Goal: Communication & Community: Answer question/provide support

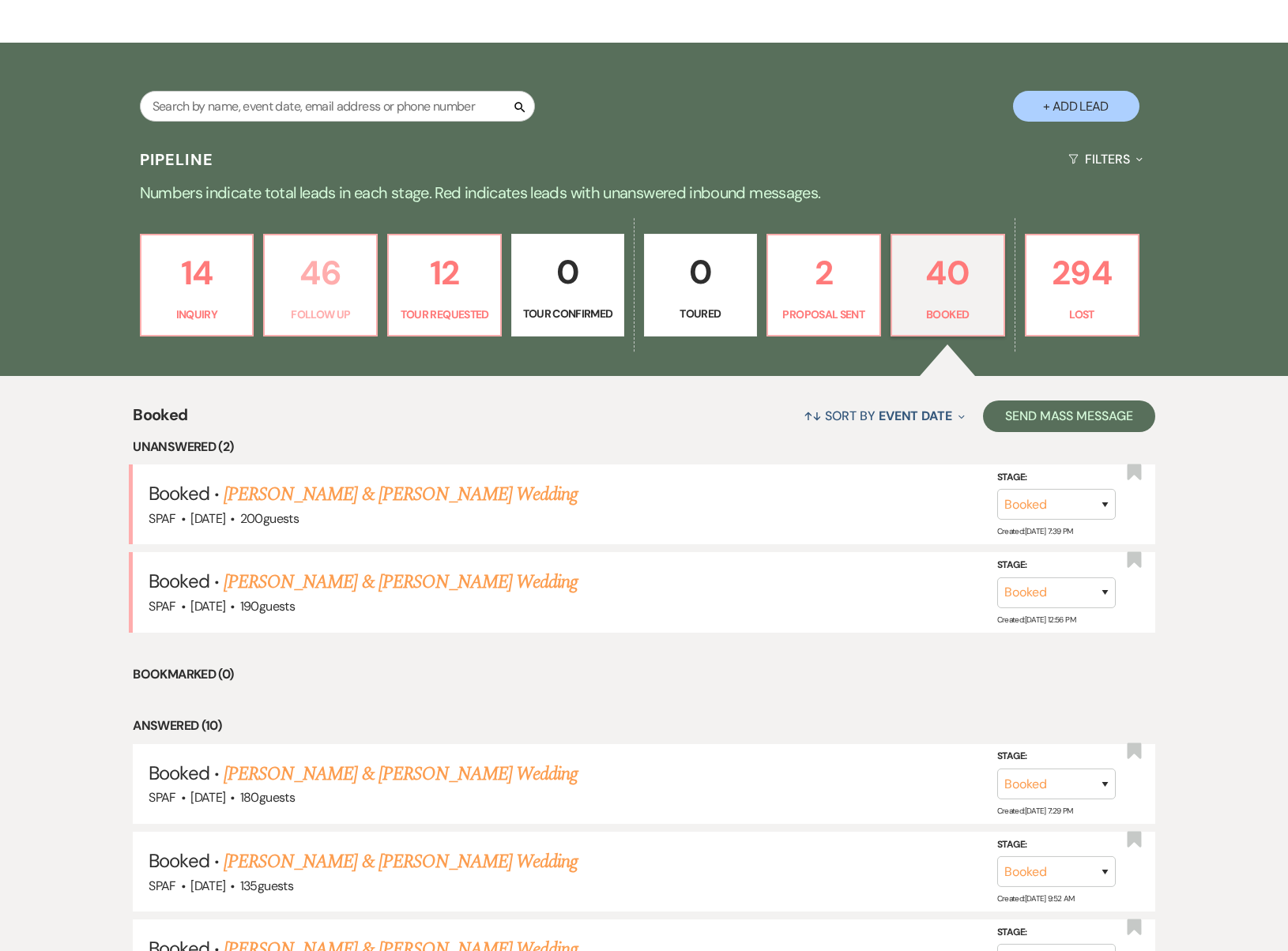
scroll to position [254, 0]
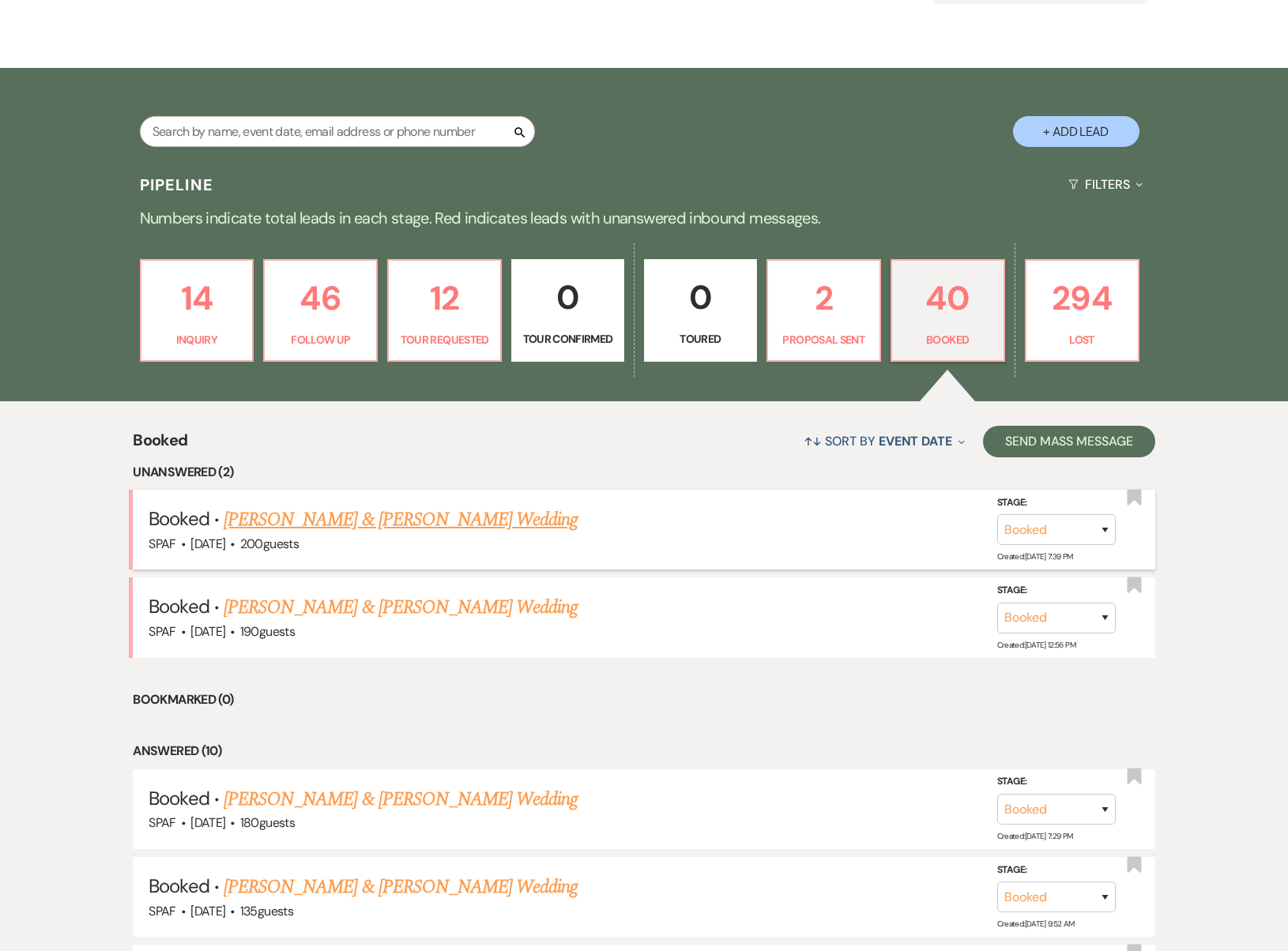
click at [458, 505] on link "[PERSON_NAME] & [PERSON_NAME] Wedding" at bounding box center [400, 520] width 354 height 29
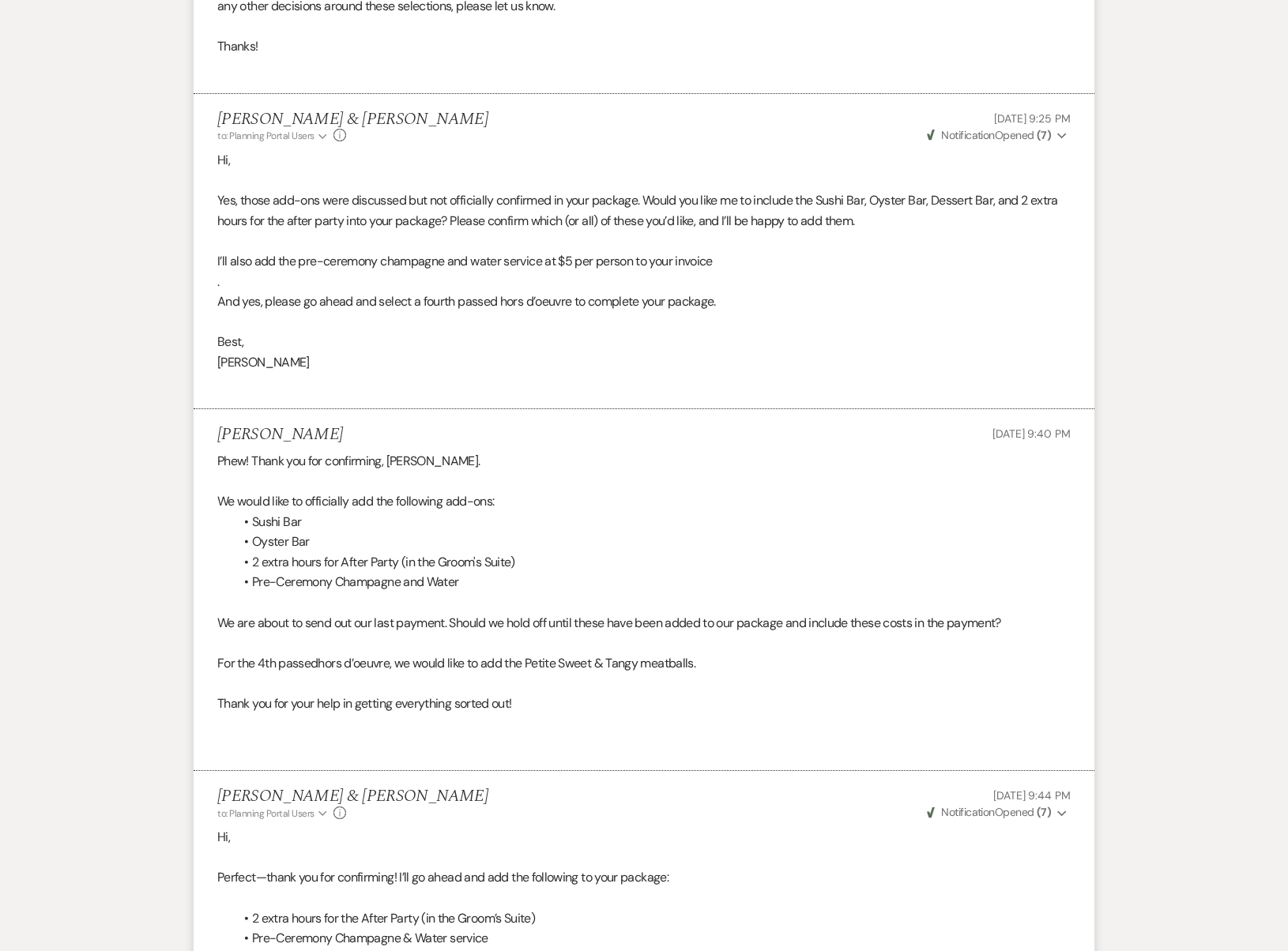
scroll to position [1229, 0]
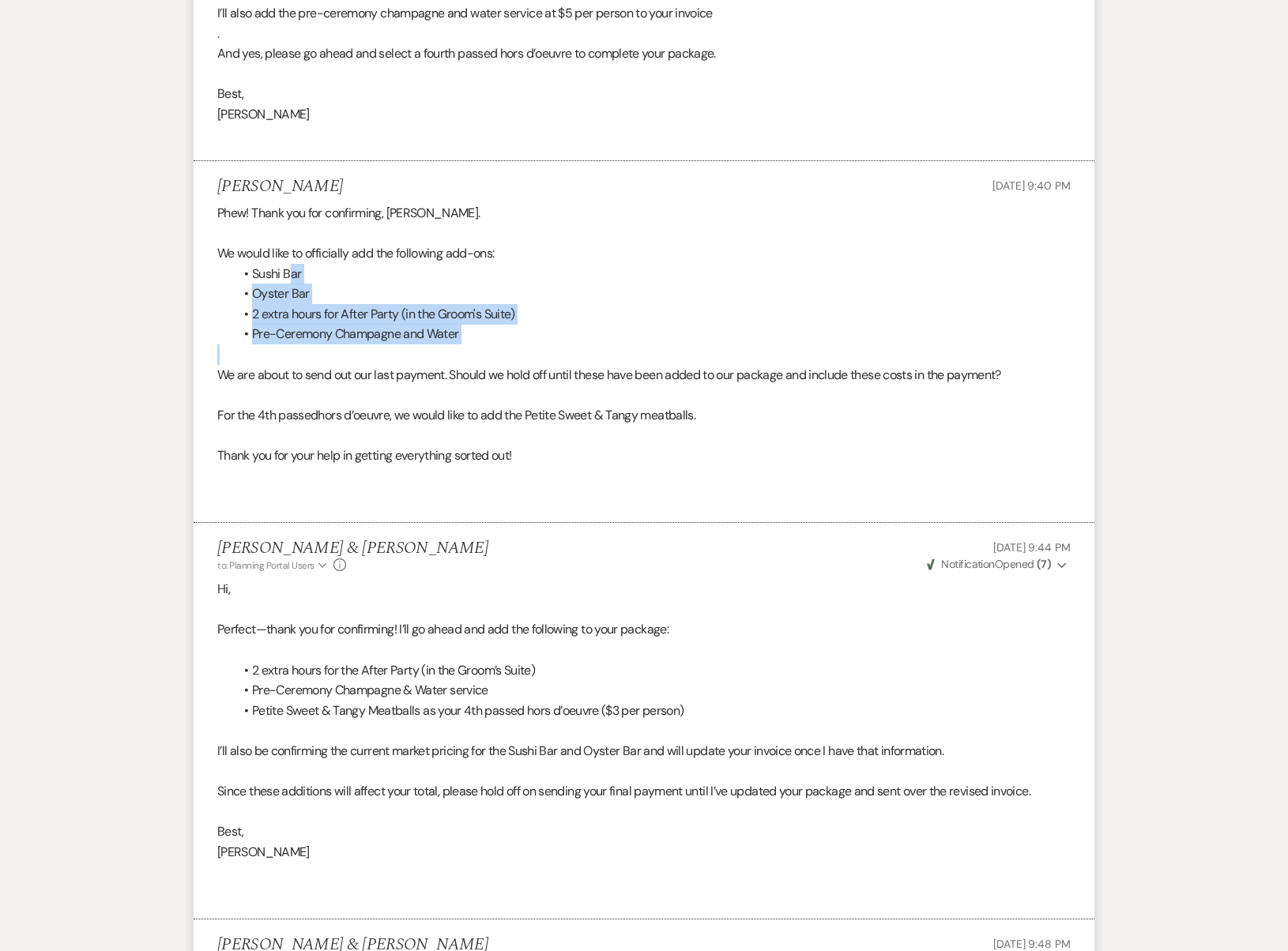
drag, startPoint x: 289, startPoint y: 247, endPoint x: 342, endPoint y: 325, distance: 94.3
click at [342, 325] on div "Phew! Thank you for confirming, [PERSON_NAME]. We would like to officially add …" at bounding box center [644, 354] width 854 height 304
click at [342, 345] on p at bounding box center [644, 355] width 854 height 20
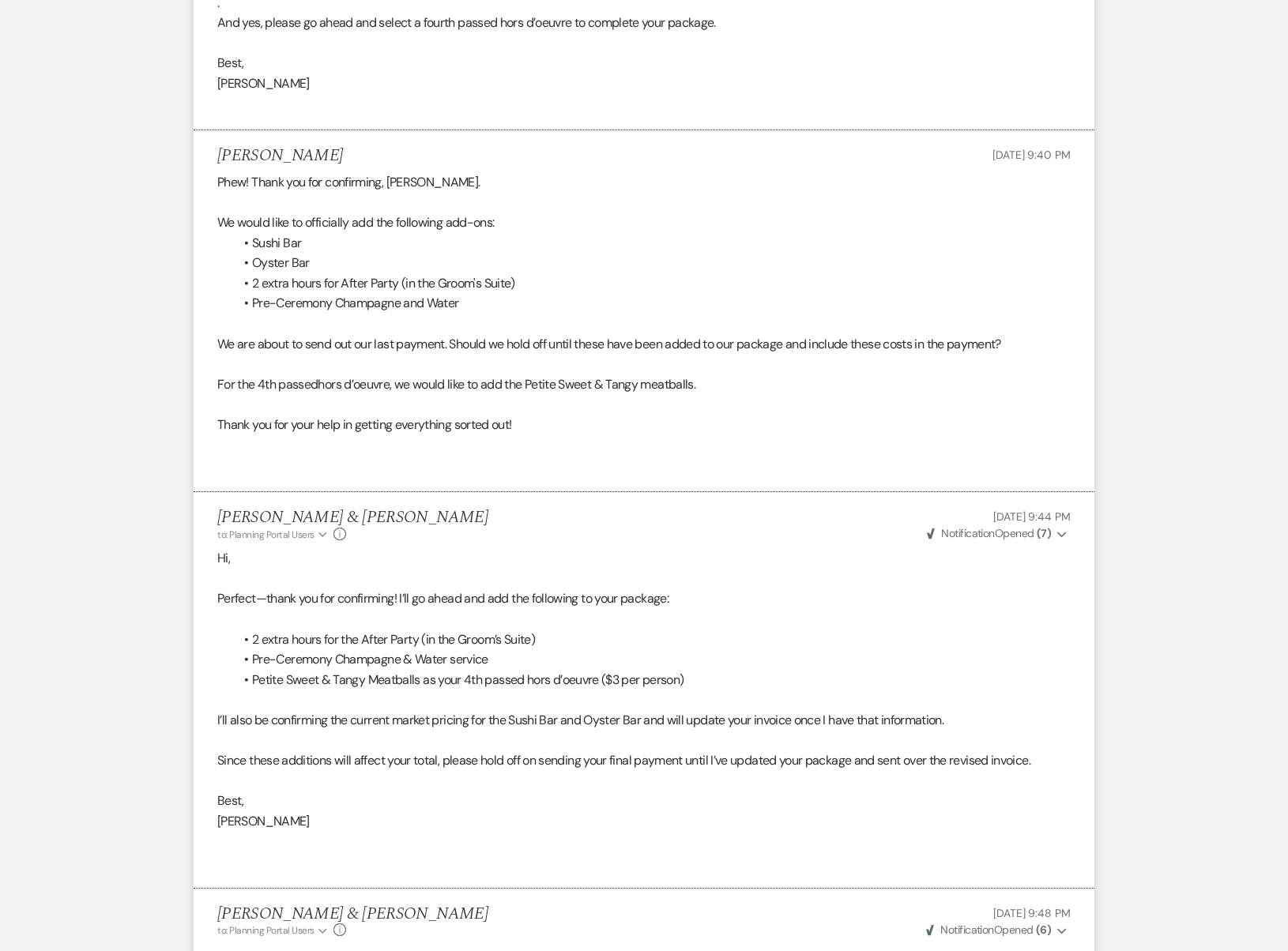
scroll to position [1333, 0]
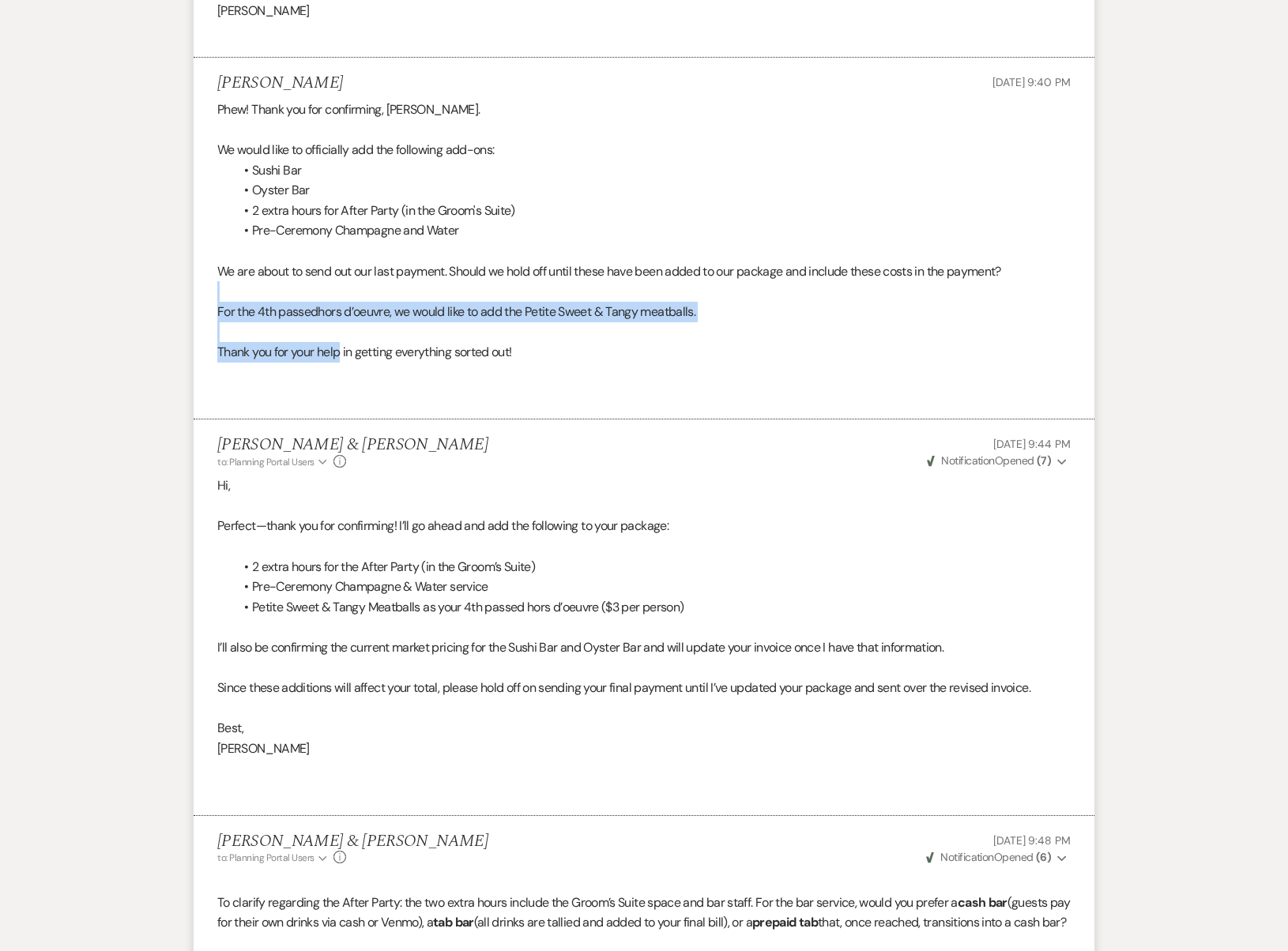
drag, startPoint x: 321, startPoint y: 261, endPoint x: 342, endPoint y: 323, distance: 65.5
click at [342, 323] on div "Phew! Thank you for confirming, [PERSON_NAME]. We would like to officially add …" at bounding box center [644, 251] width 854 height 304
click at [342, 344] on span "Thank you for your help in getting everything sorted out!" at bounding box center [364, 352] width 294 height 17
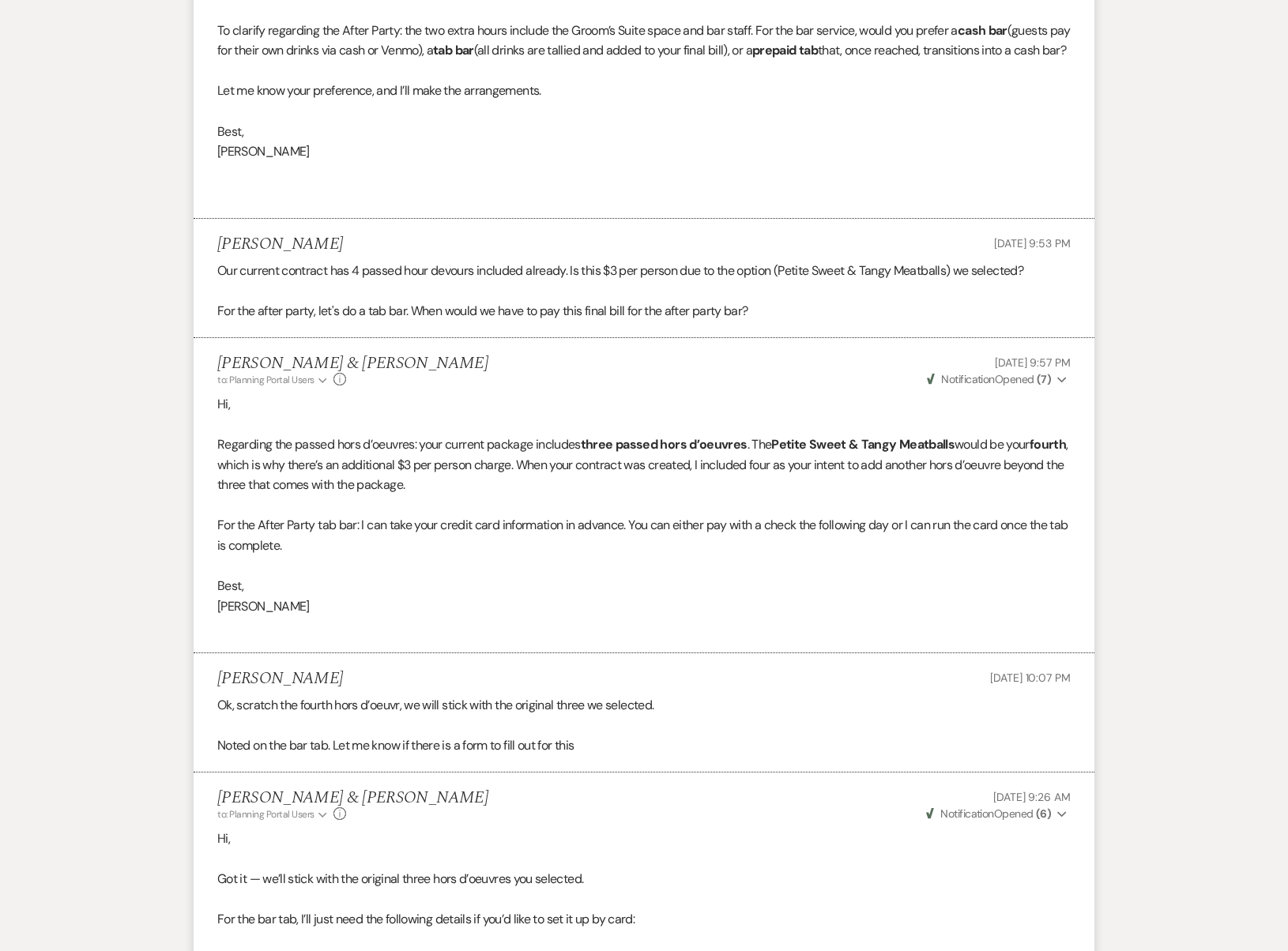
scroll to position [2207, 0]
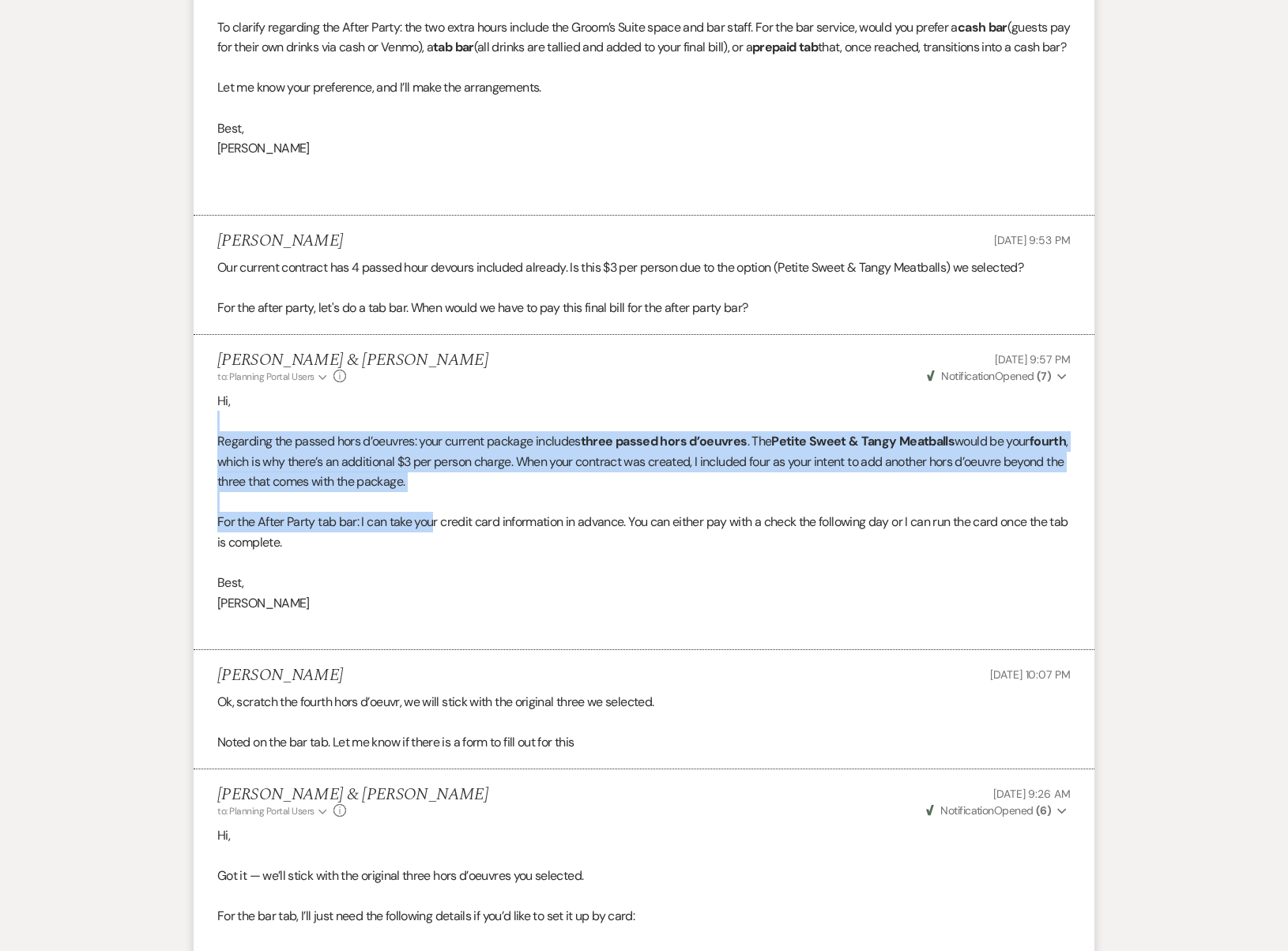
drag, startPoint x: 421, startPoint y: 407, endPoint x: 437, endPoint y: 495, distance: 89.4
click at [437, 495] on div "Hi, Regarding the passed hors d’oeuvres: your current package includes three pa…" at bounding box center [644, 512] width 854 height 242
click at [437, 512] on p "For the After Party tab bar: I can take your credit card information in advance…" at bounding box center [644, 532] width 854 height 40
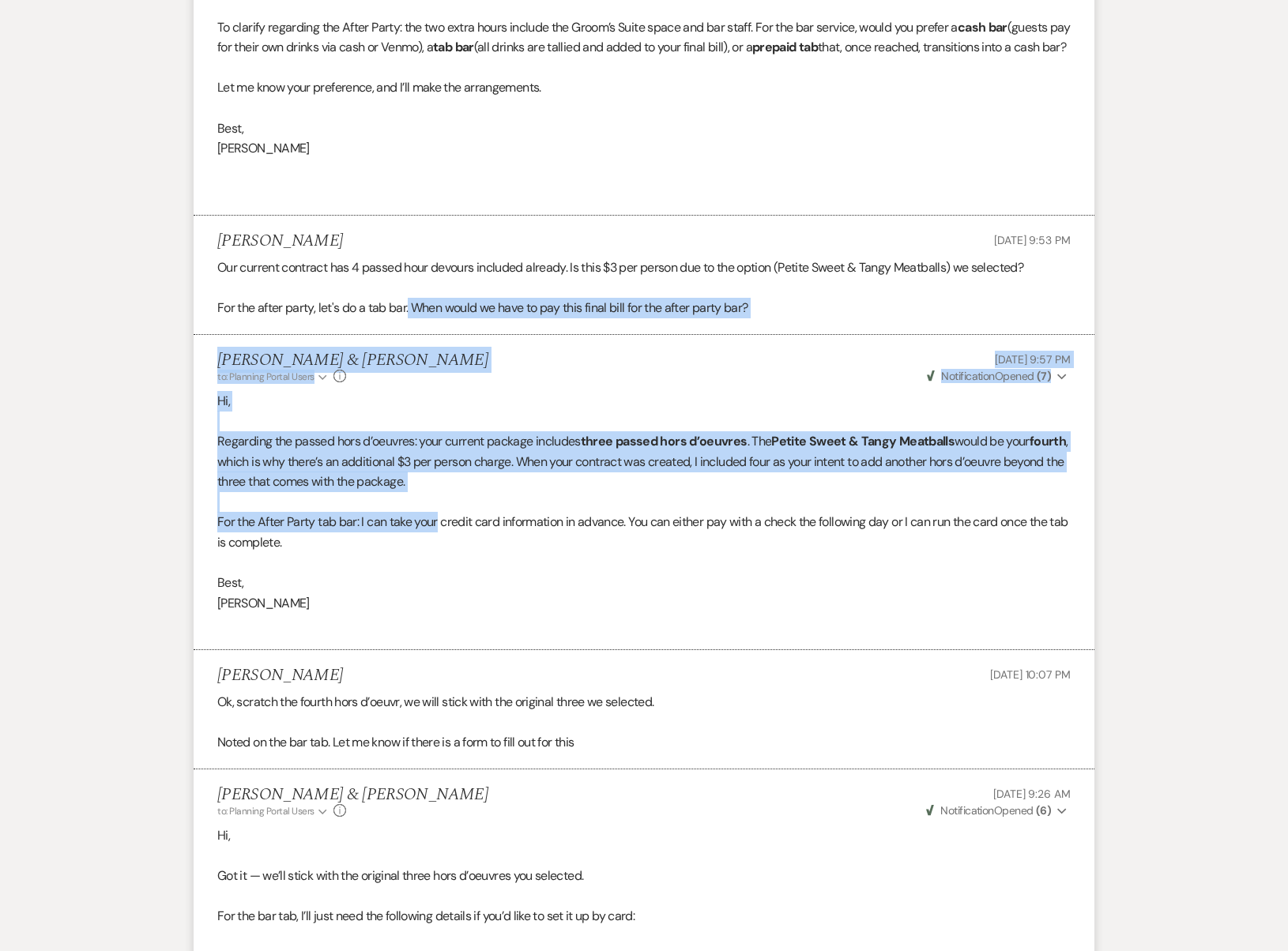
drag, startPoint x: 441, startPoint y: 494, endPoint x: 411, endPoint y: 292, distance: 204.2
click at [411, 298] on p "For the after party, let's do a tab bar. When would we have to pay this final b…" at bounding box center [644, 308] width 854 height 20
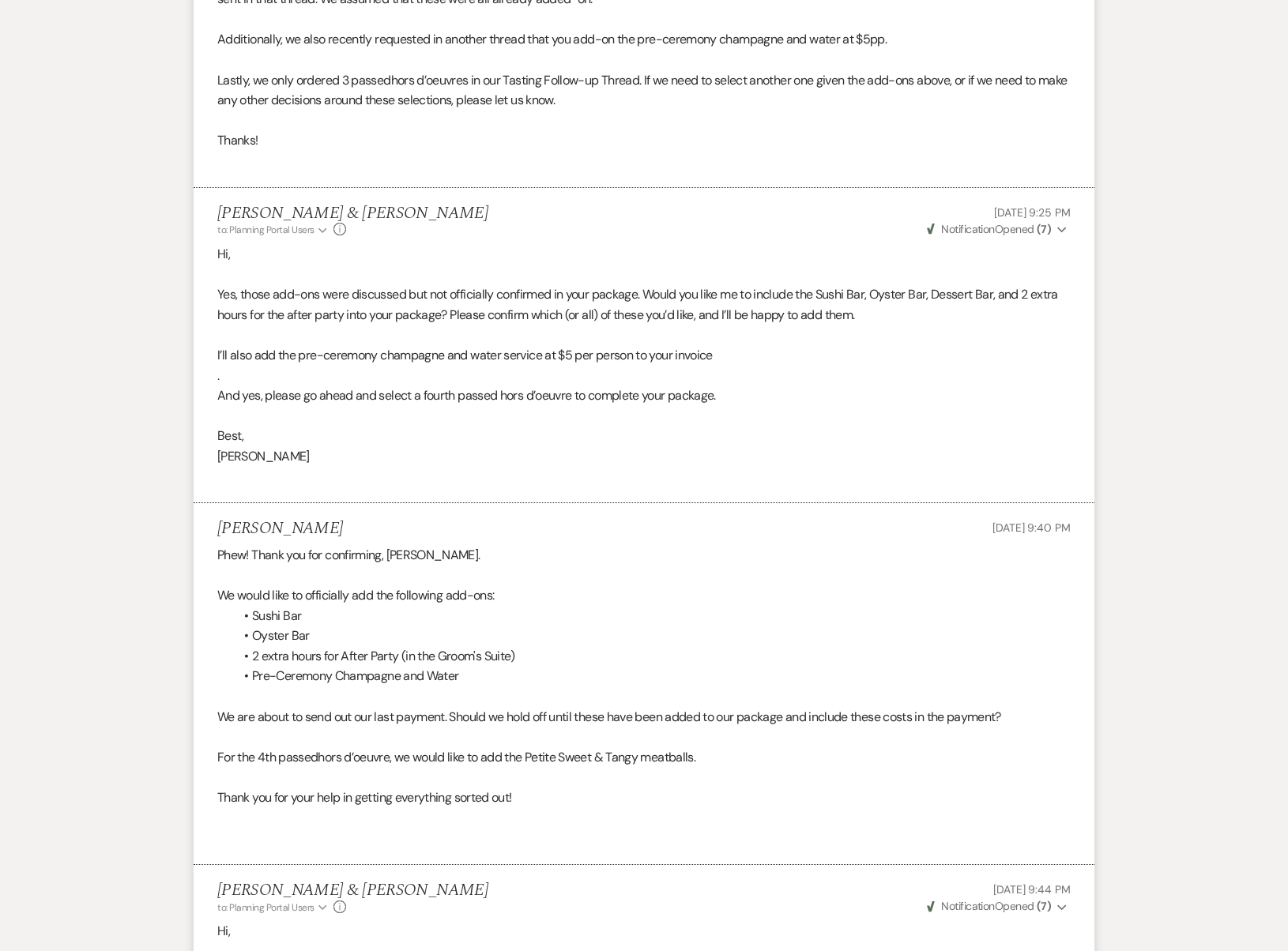
scroll to position [0, 0]
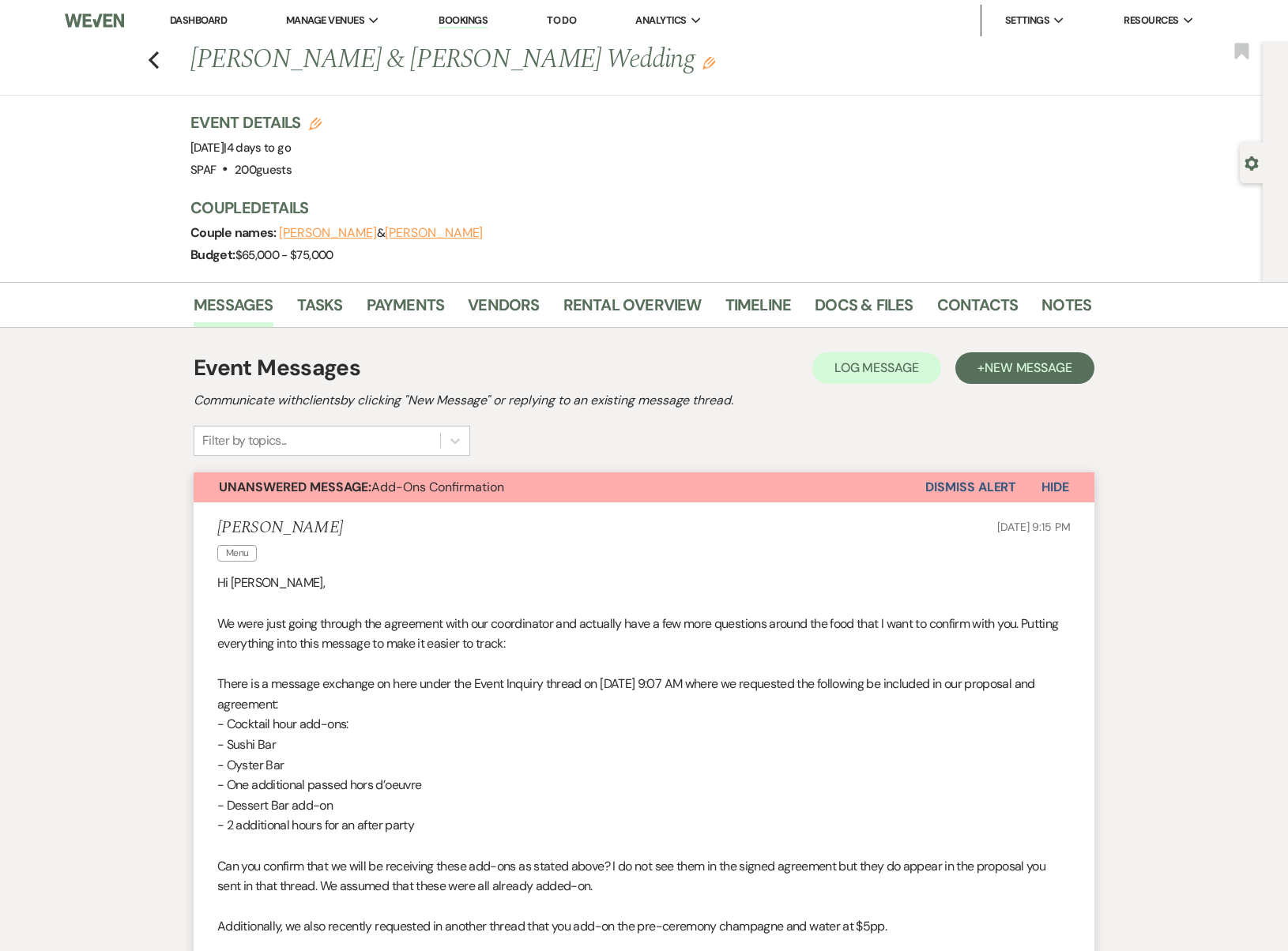
click at [946, 492] on button "Dismiss Alert" at bounding box center [971, 488] width 91 height 30
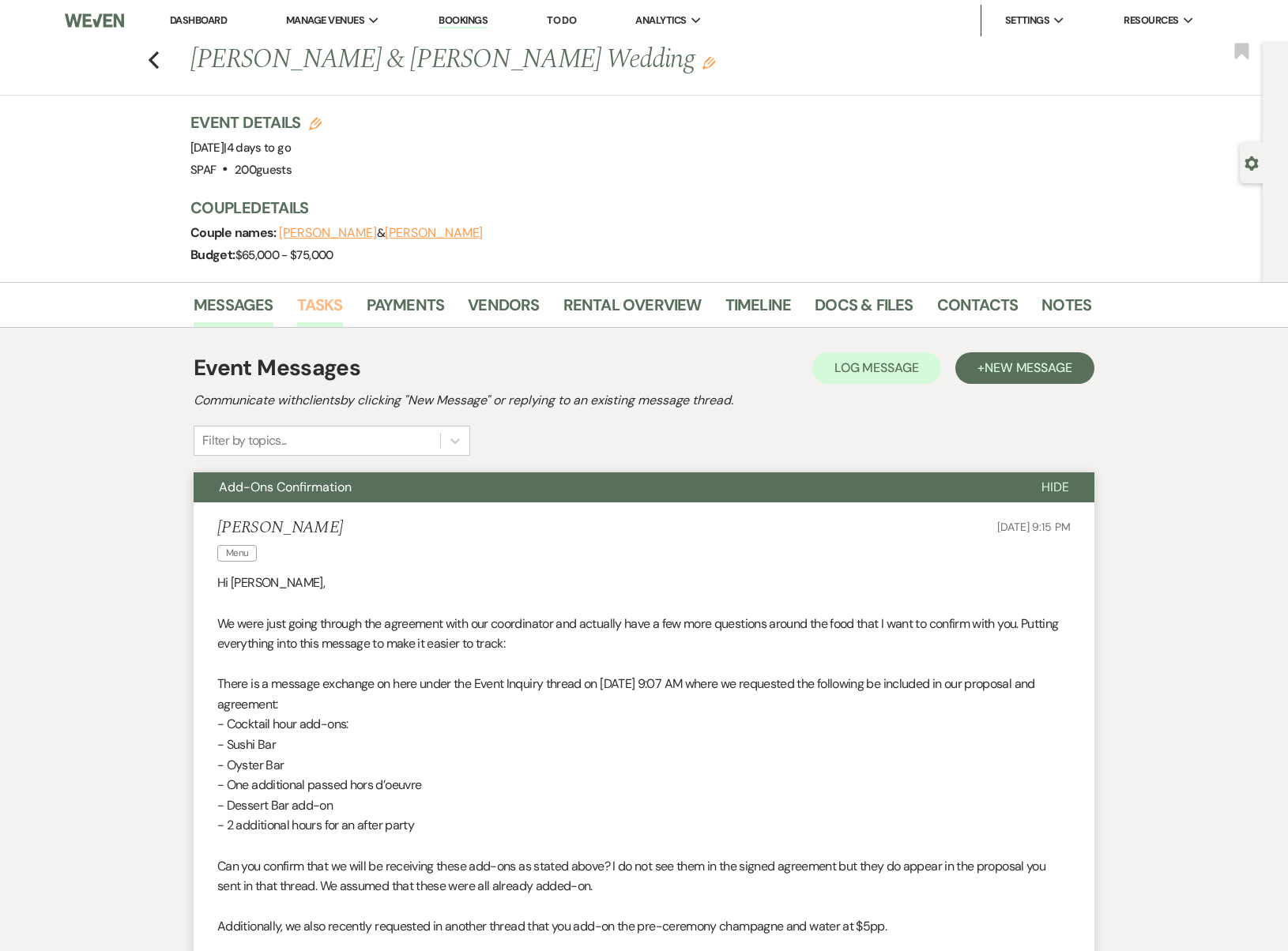
click at [320, 316] on link "Tasks" at bounding box center [320, 309] width 45 height 34
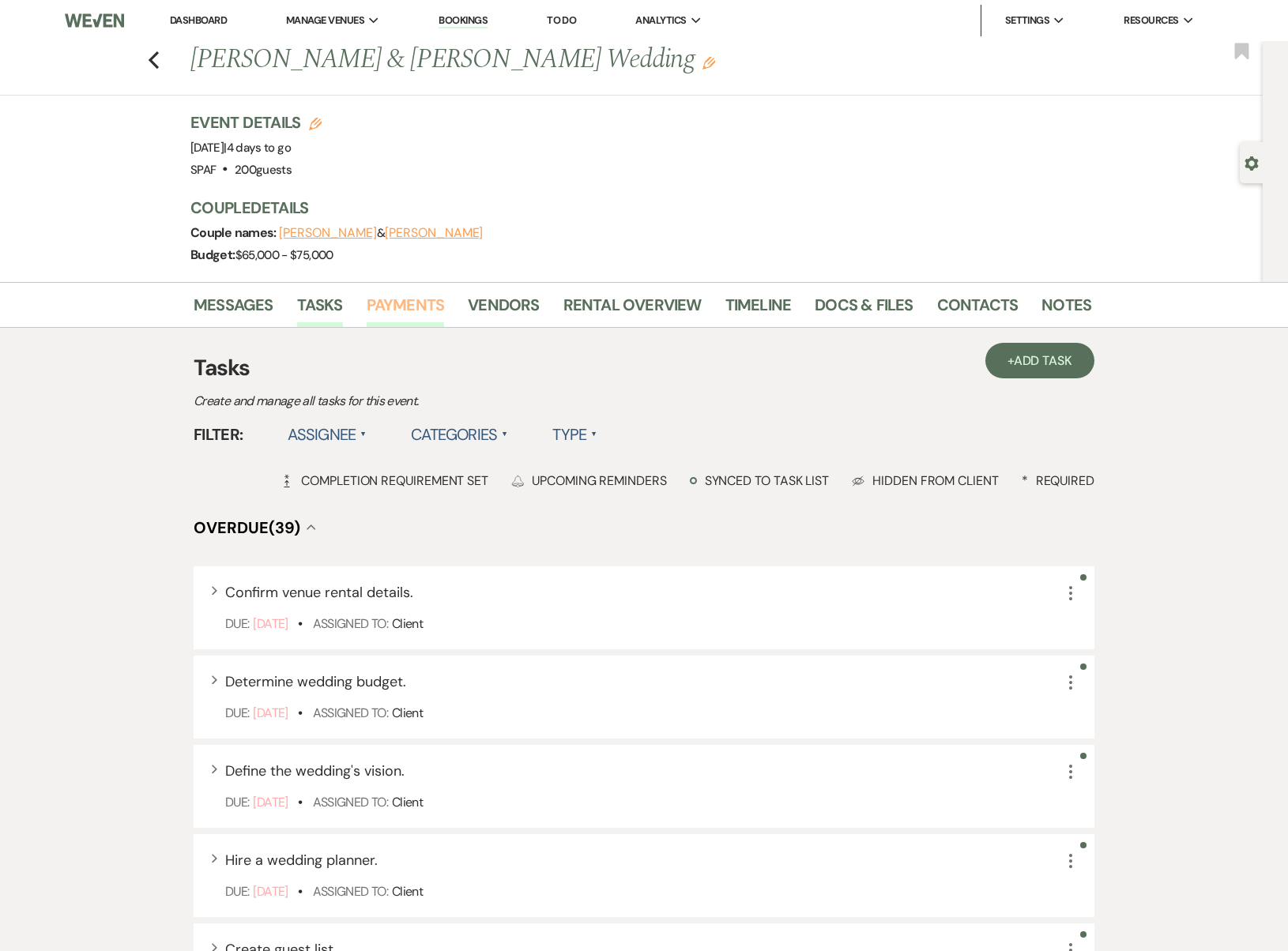
click at [392, 312] on link "Payments" at bounding box center [405, 309] width 78 height 34
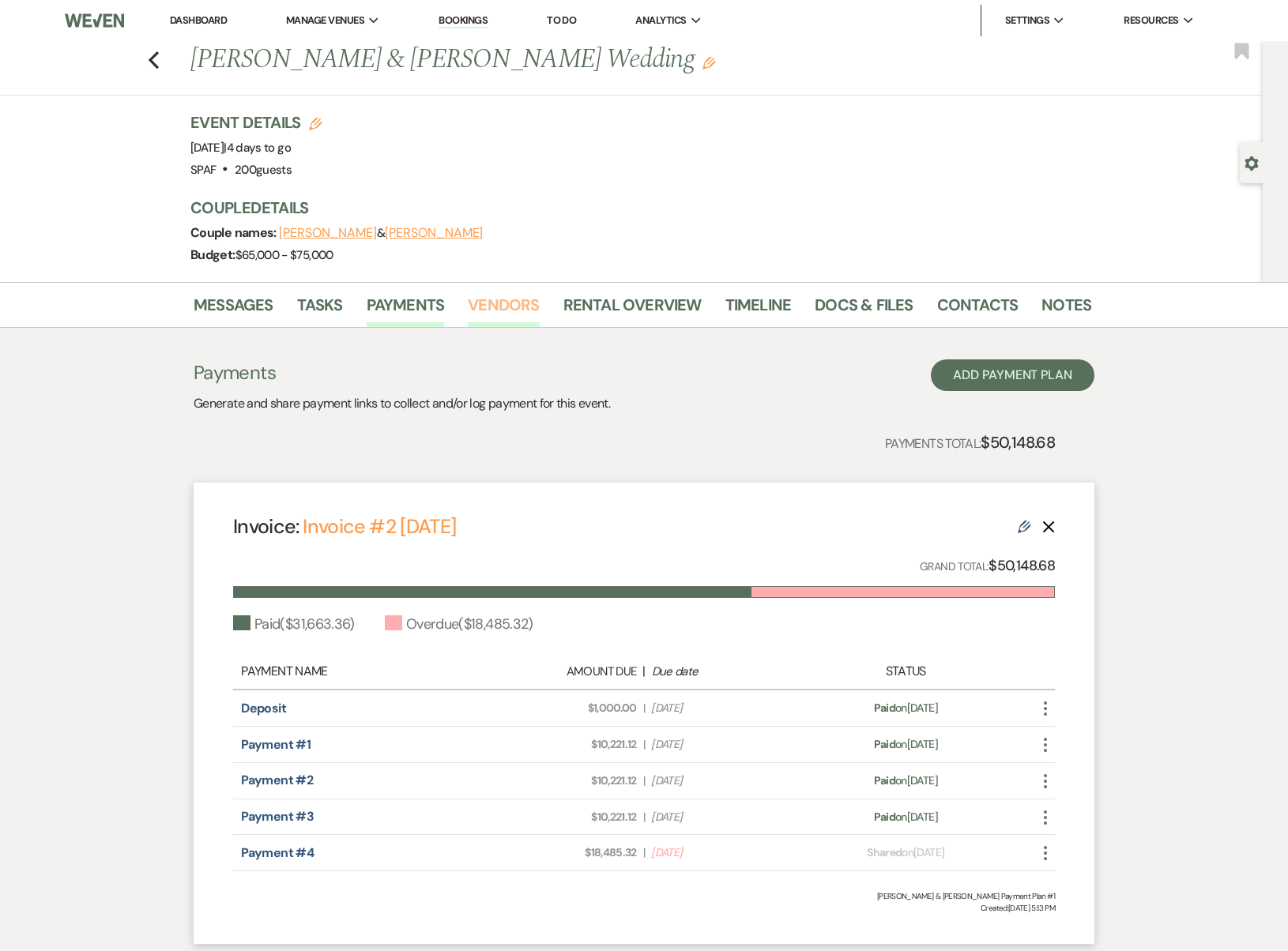
click at [494, 310] on link "Vendors" at bounding box center [503, 309] width 72 height 34
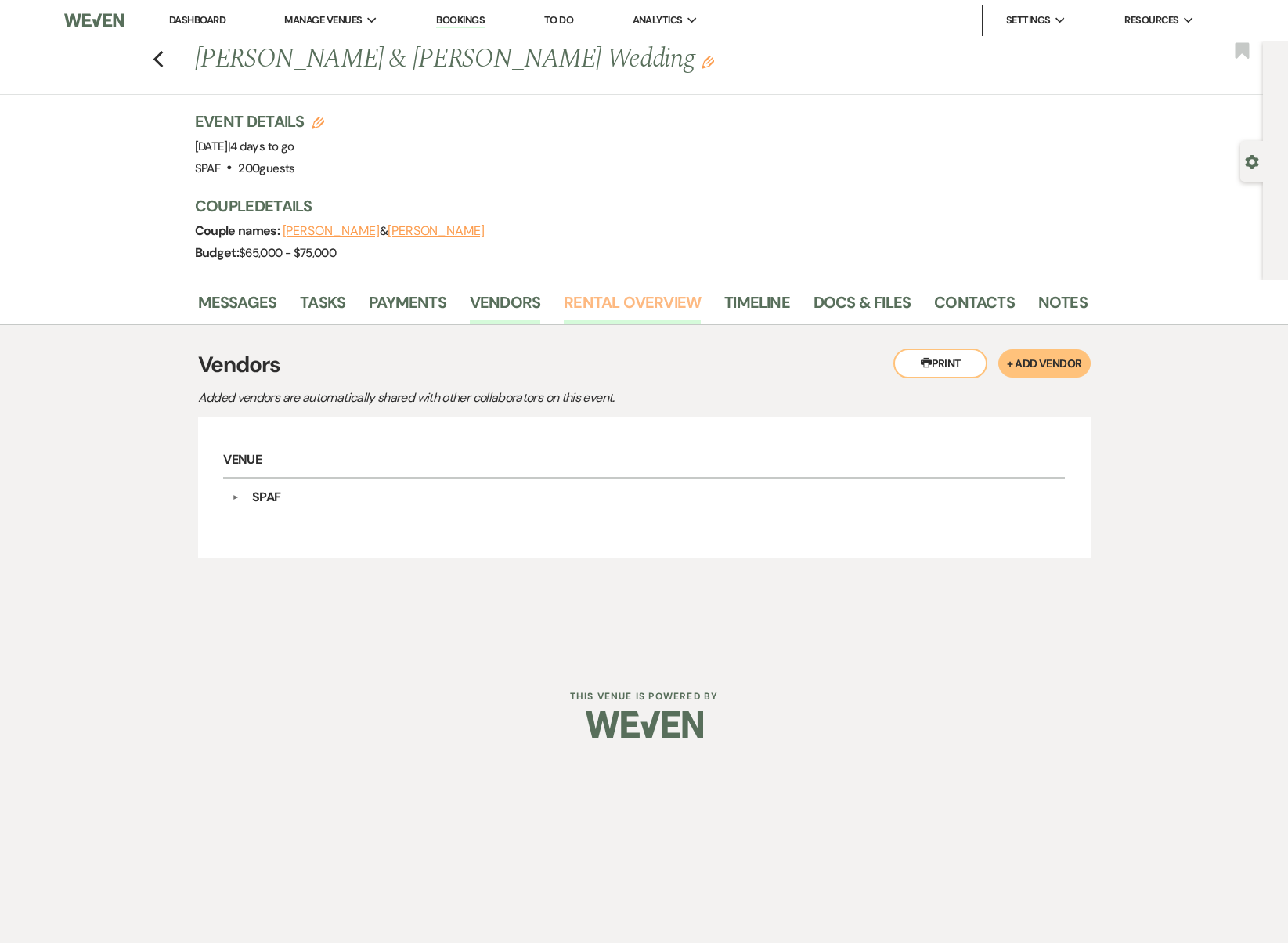
click at [564, 305] on link "Rental Overview" at bounding box center [632, 307] width 137 height 34
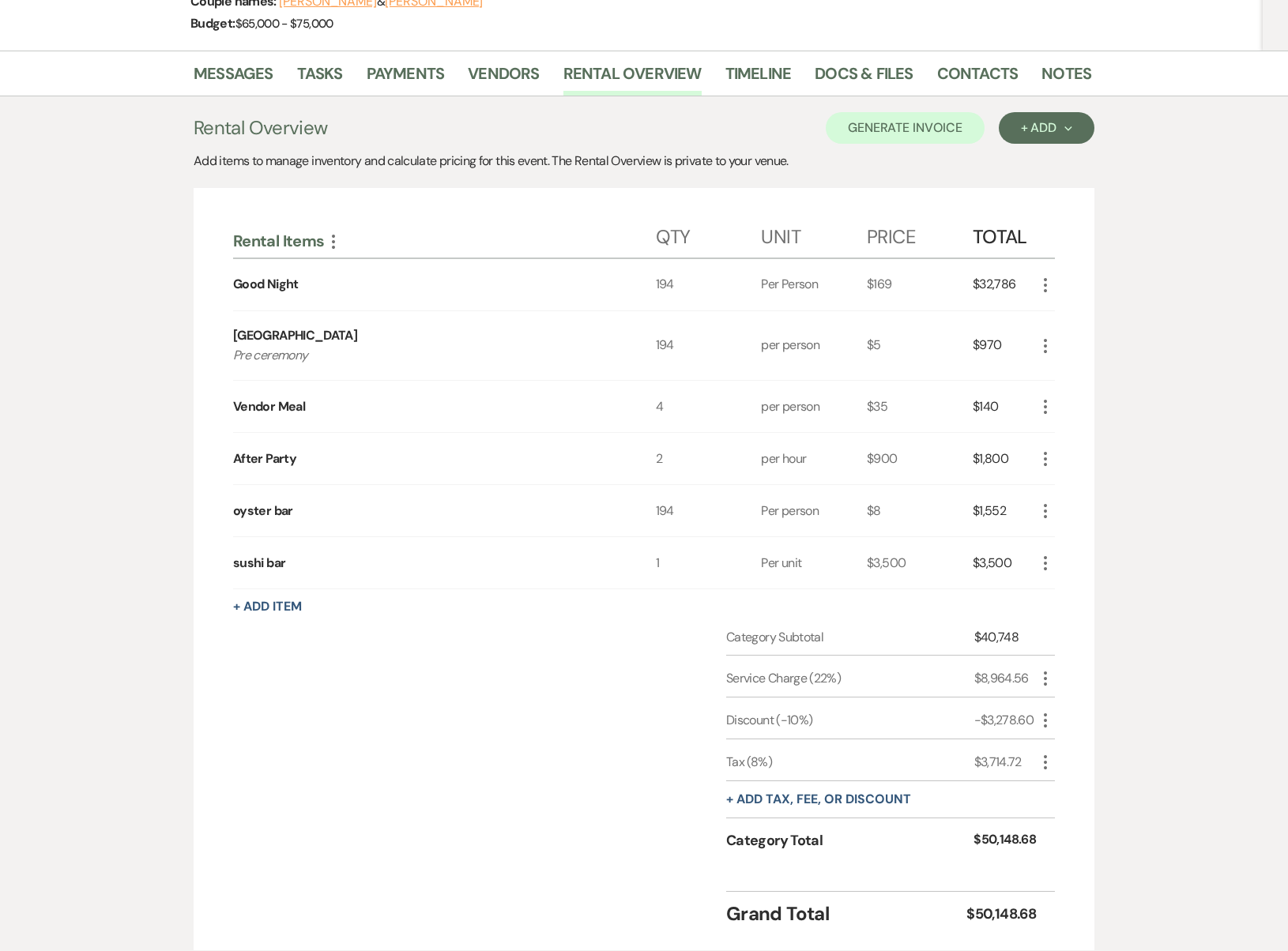
scroll to position [55, 0]
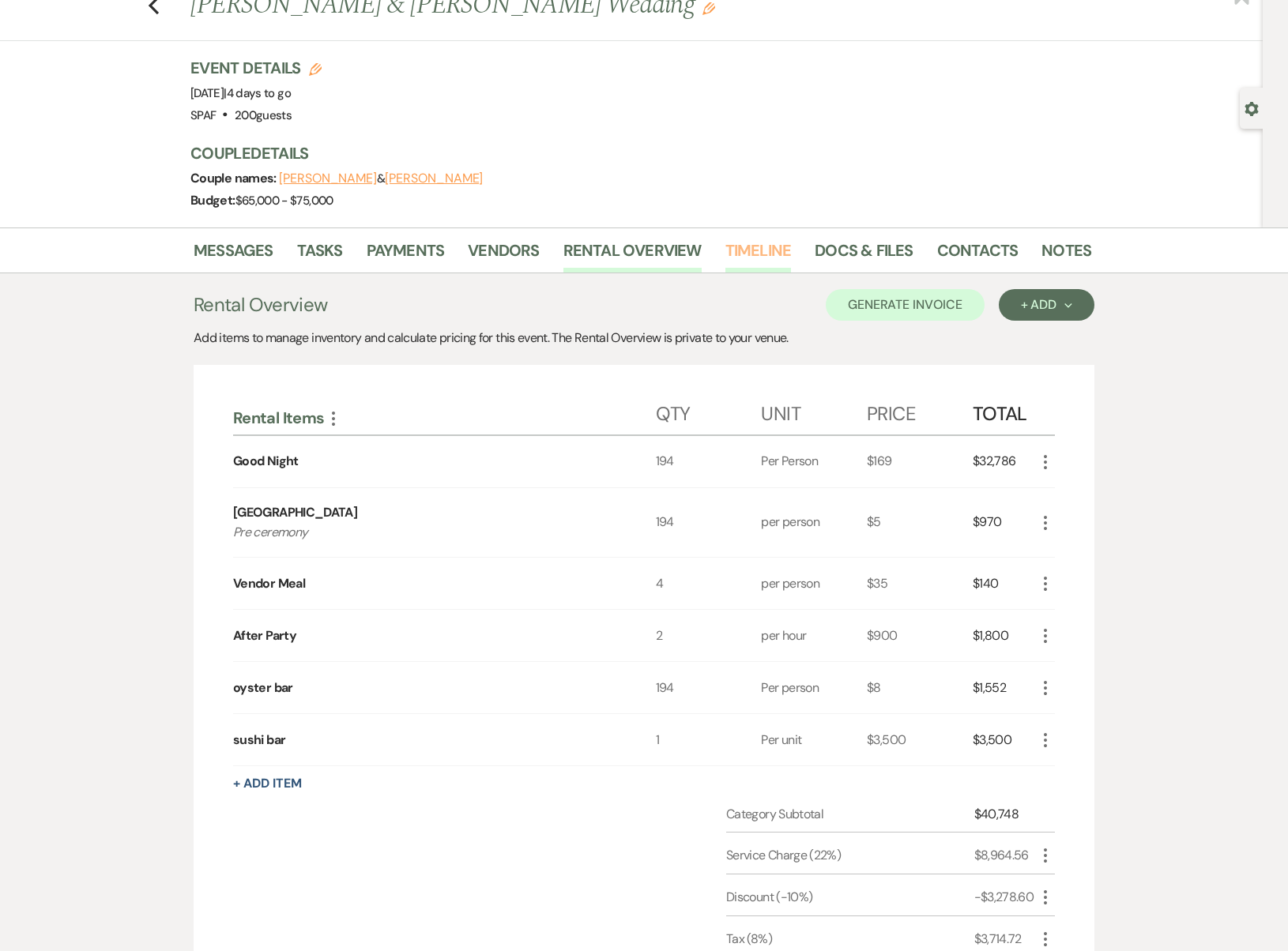
click at [766, 241] on link "Timeline" at bounding box center [758, 255] width 66 height 34
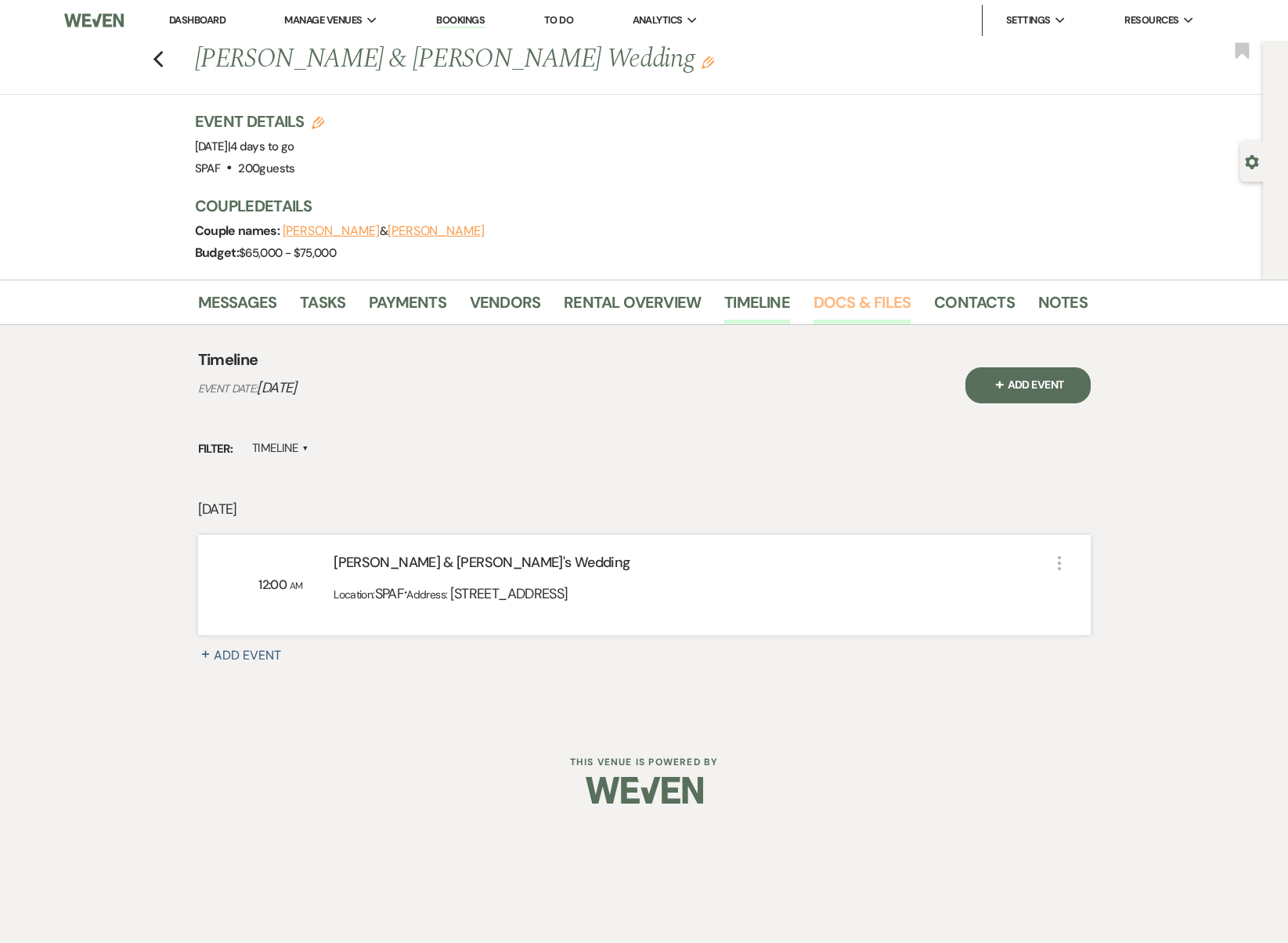
click at [868, 296] on link "Docs & Files" at bounding box center [862, 307] width 97 height 34
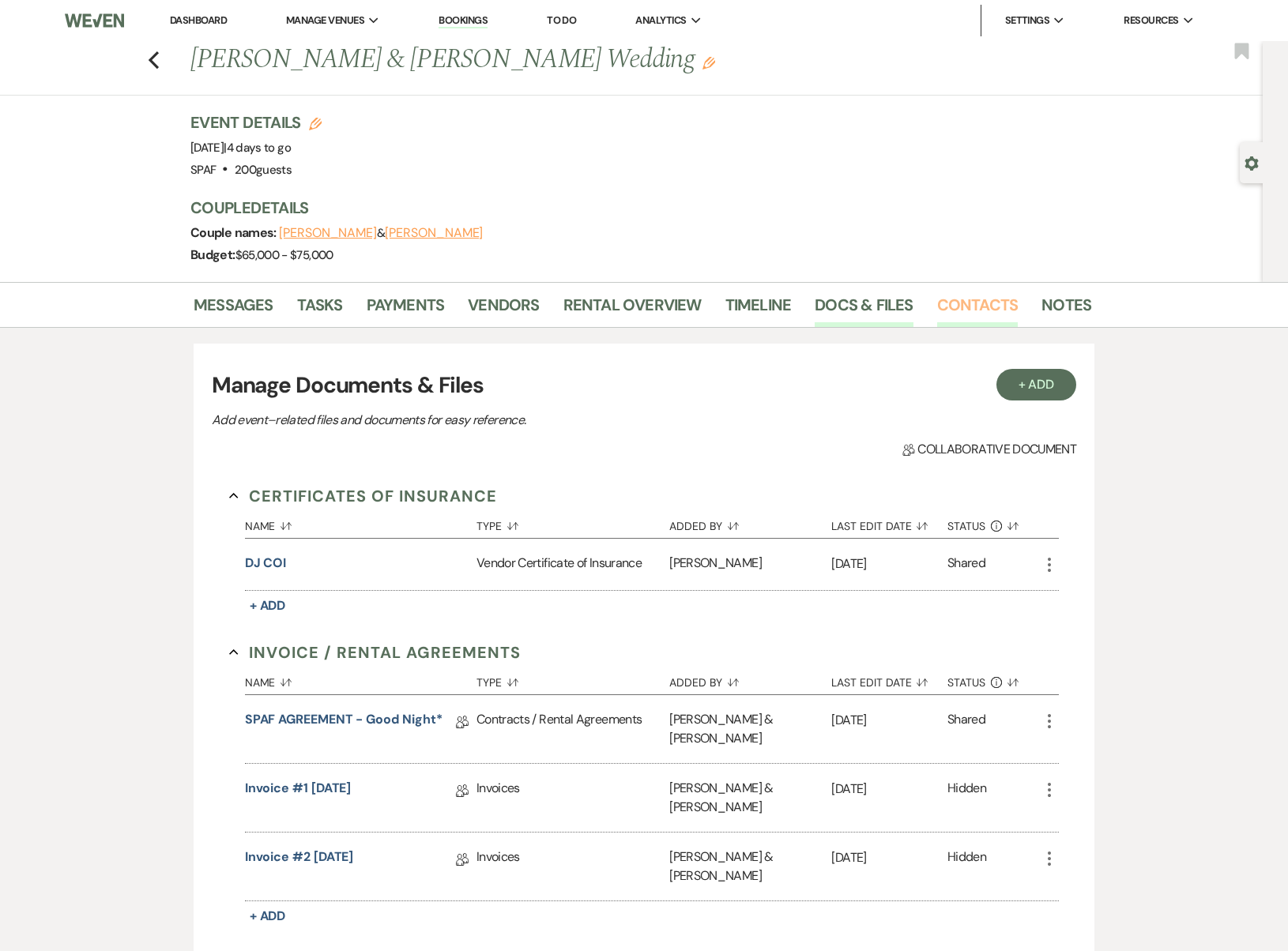
click at [957, 300] on link "Contacts" at bounding box center [978, 309] width 82 height 34
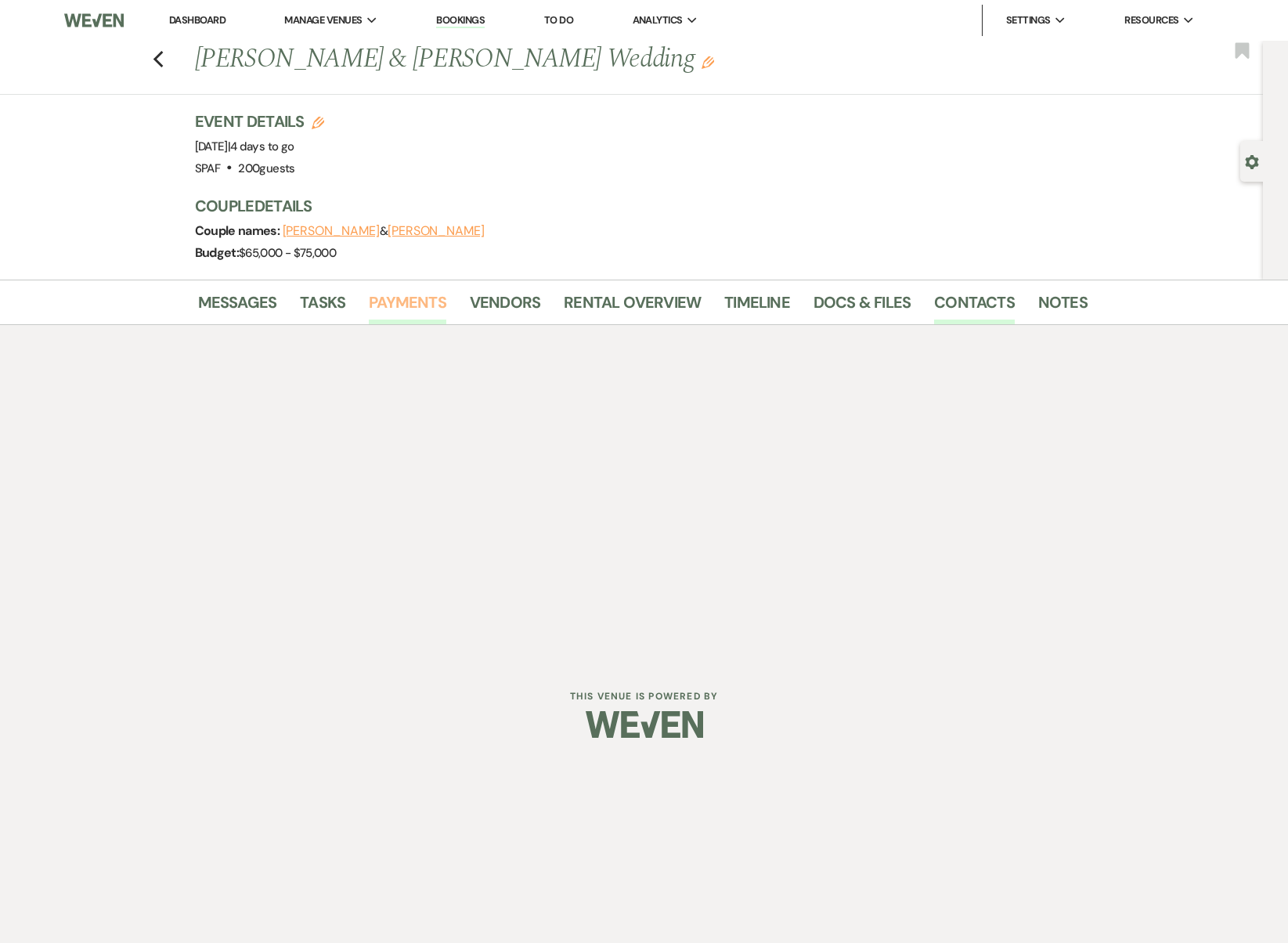
click at [429, 298] on link "Payments" at bounding box center [407, 307] width 78 height 34
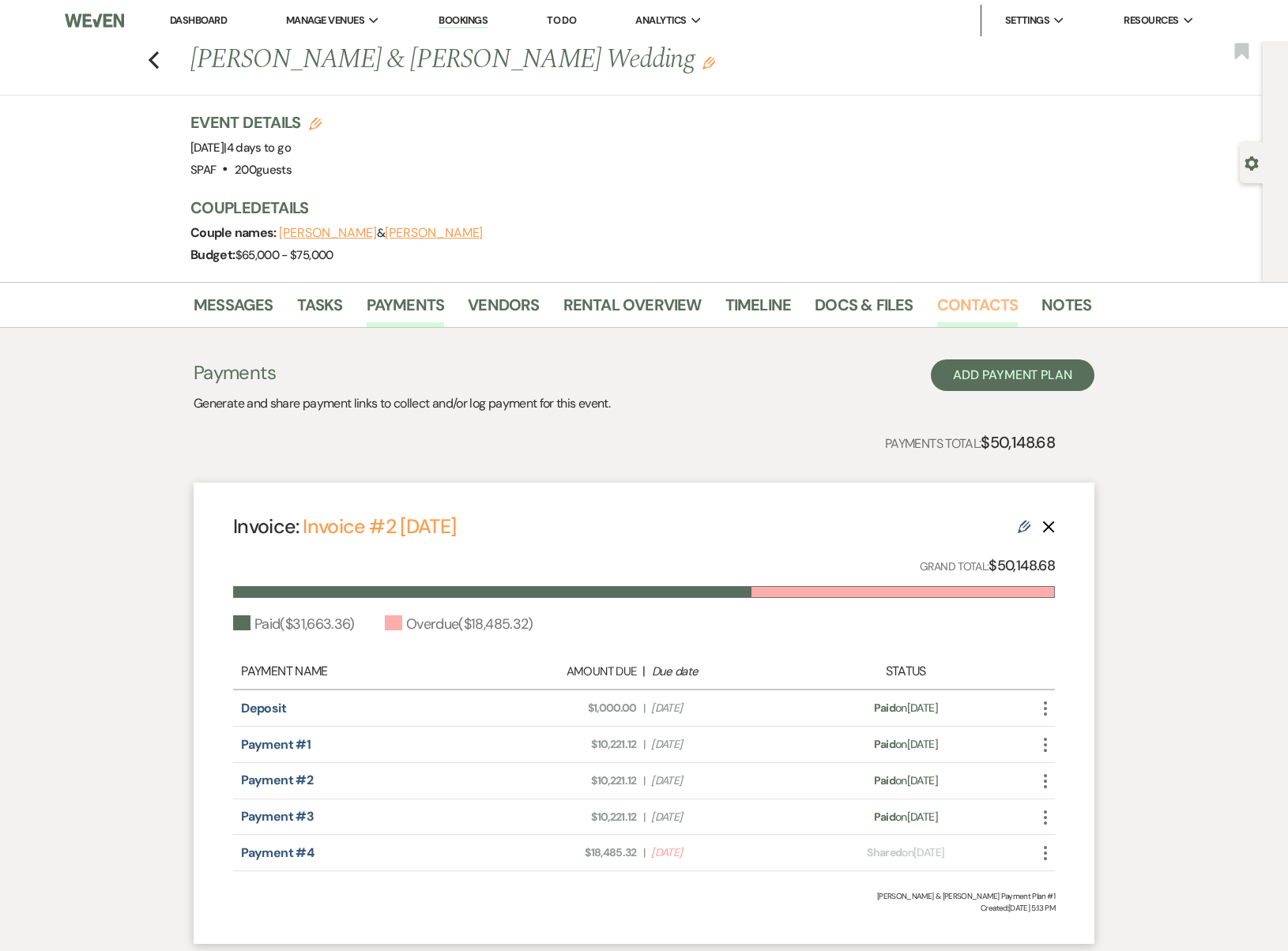
click at [939, 301] on link "Contacts" at bounding box center [978, 309] width 82 height 34
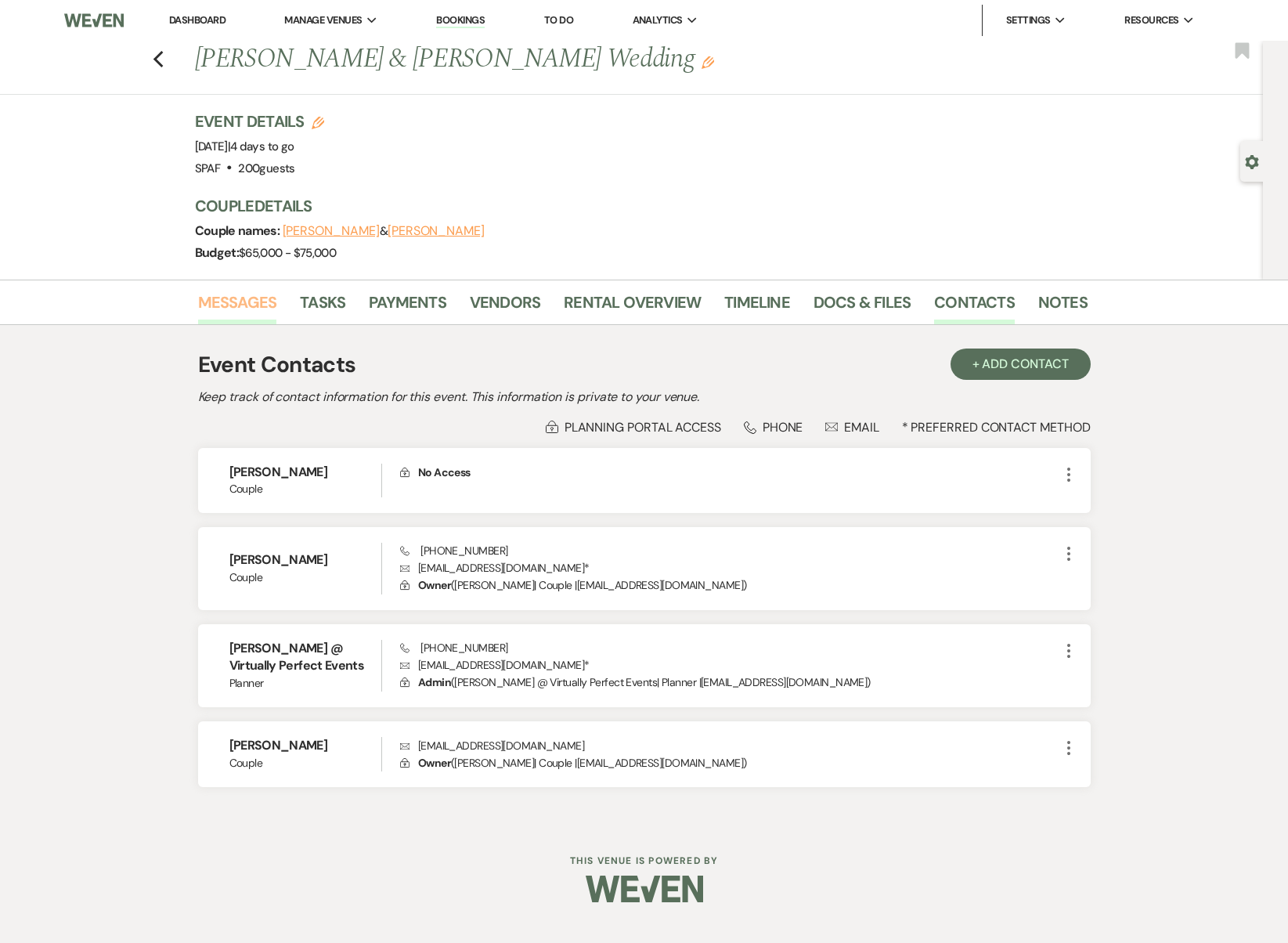
click at [258, 296] on link "Messages" at bounding box center [238, 307] width 79 height 34
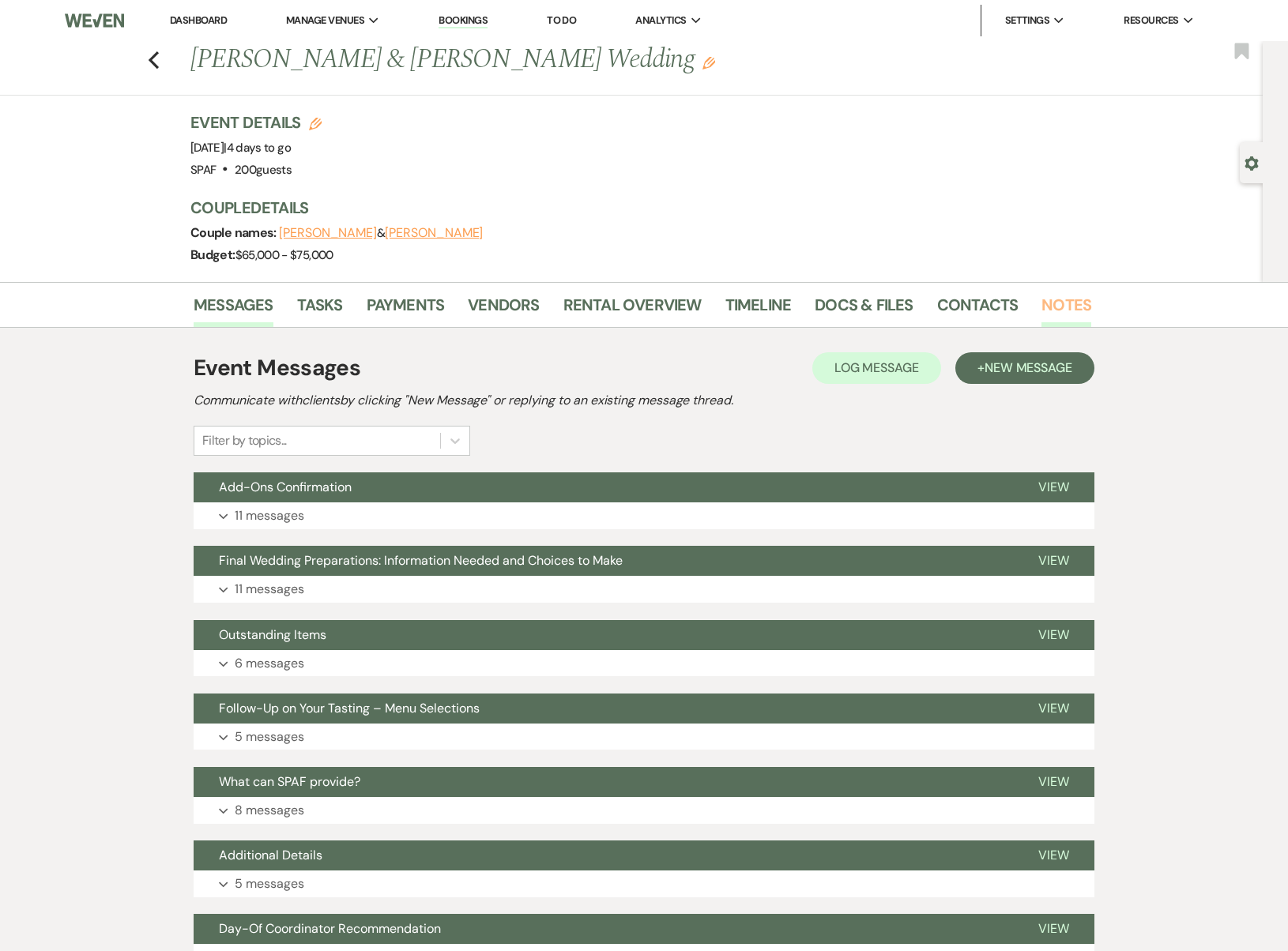
drag, startPoint x: 1090, startPoint y: 299, endPoint x: 1080, endPoint y: 304, distance: 11.2
click at [1089, 300] on li "Notes" at bounding box center [1078, 308] width 73 height 38
click at [1079, 303] on link "Notes" at bounding box center [1066, 309] width 50 height 34
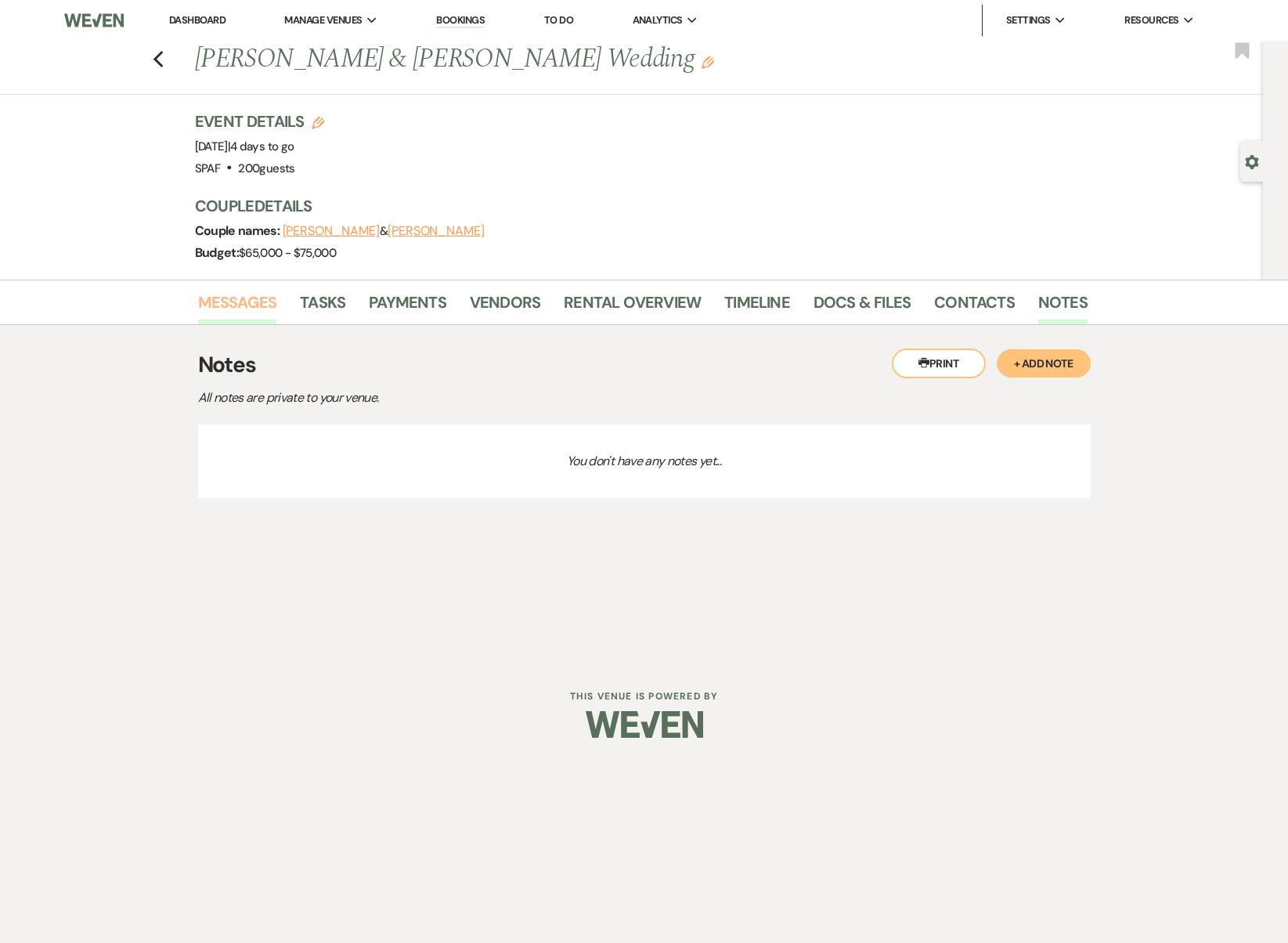
click at [226, 312] on link "Messages" at bounding box center [238, 307] width 79 height 34
